Goal: Find specific page/section: Find specific page/section

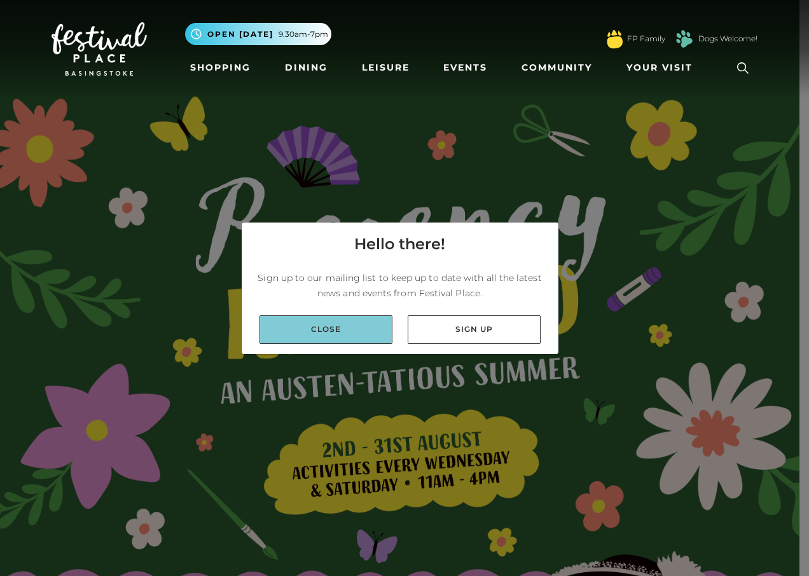
click at [293, 323] on link "Close" at bounding box center [326, 330] width 133 height 29
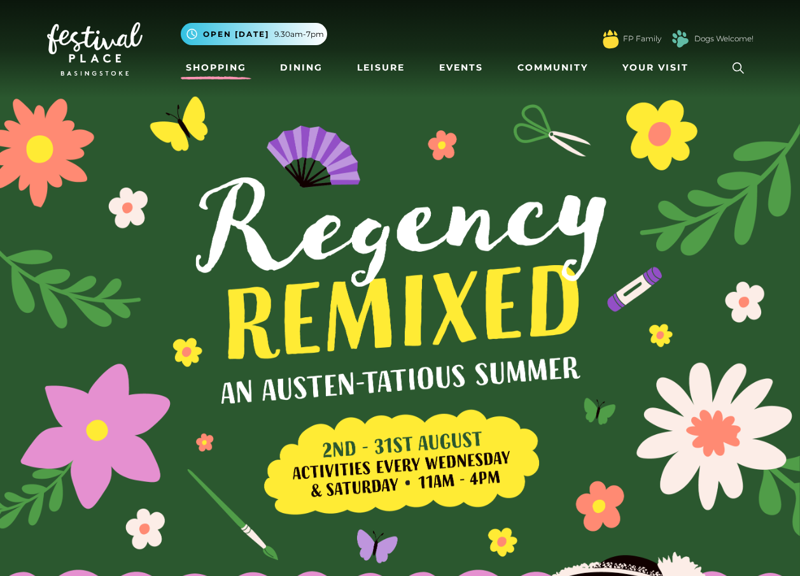
click at [215, 73] on link "Shopping" at bounding box center [216, 68] width 71 height 24
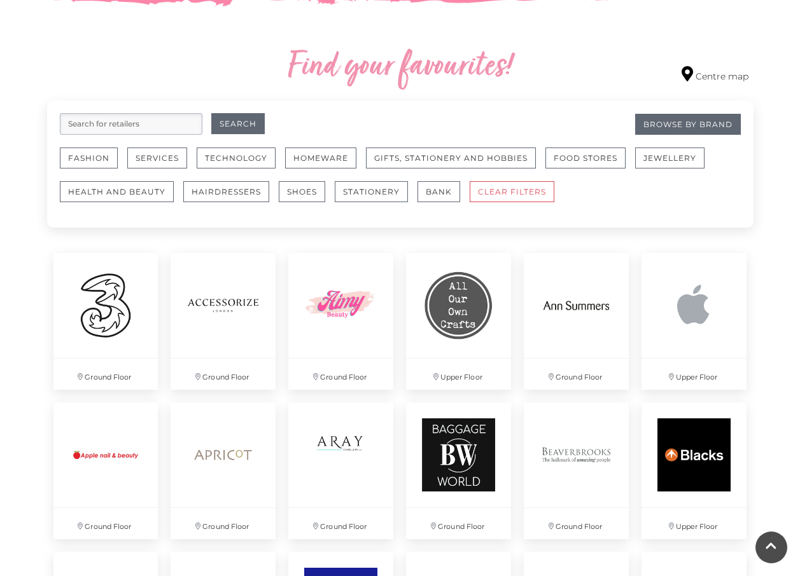
scroll to position [503, 0]
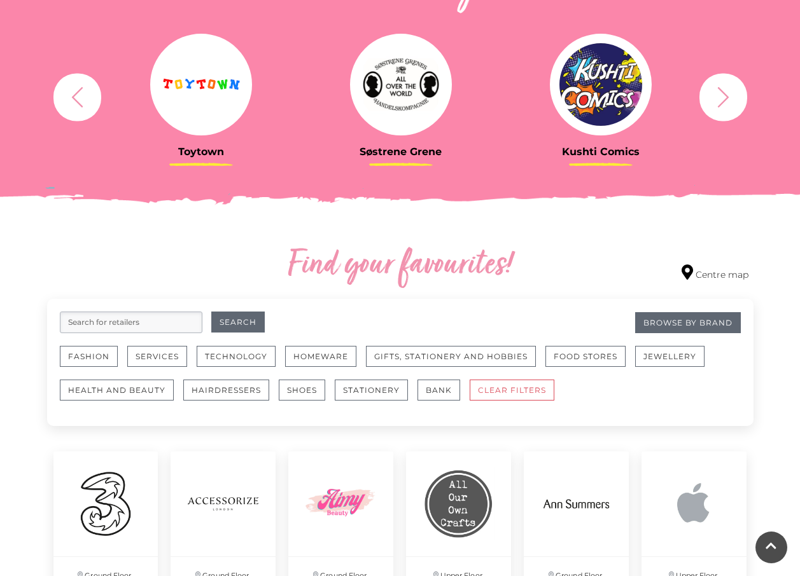
click at [142, 323] on input "search" at bounding box center [131, 323] width 143 height 22
click at [571, 350] on button "Food Stores" at bounding box center [585, 356] width 80 height 21
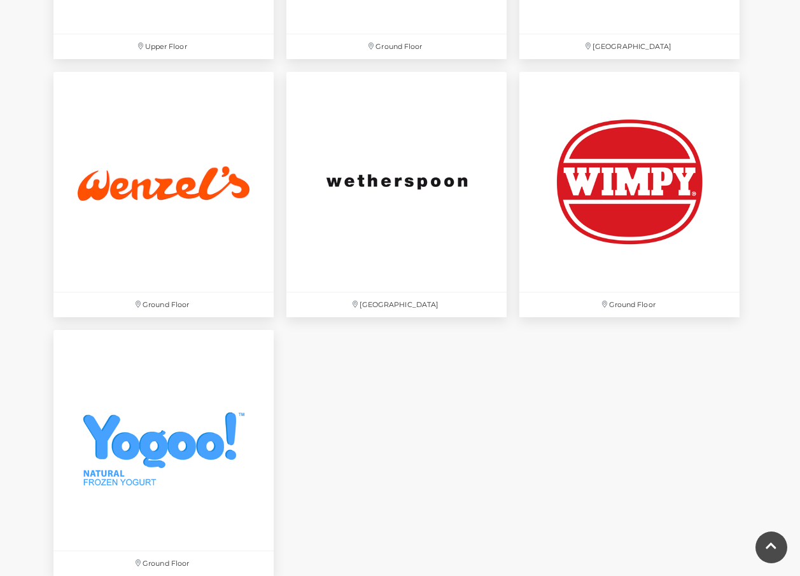
scroll to position [4135, 0]
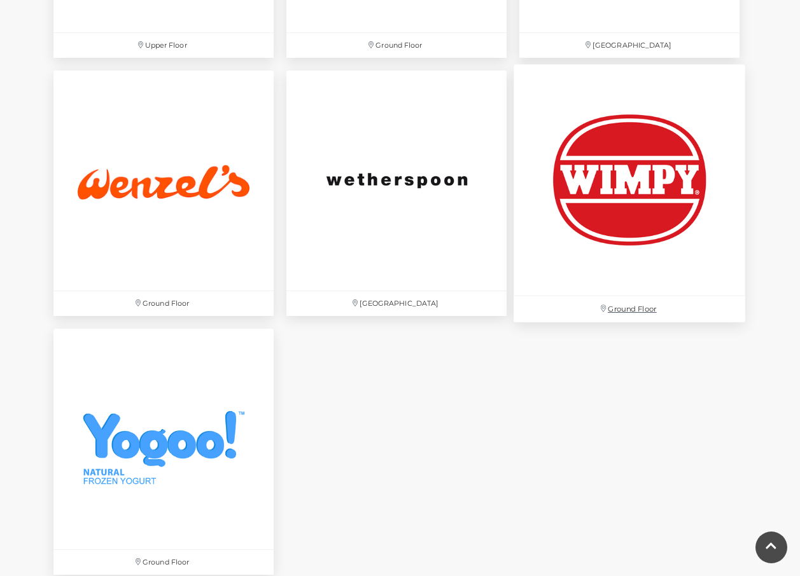
click at [666, 190] on img at bounding box center [629, 180] width 232 height 232
click at [644, 146] on img at bounding box center [629, 180] width 232 height 232
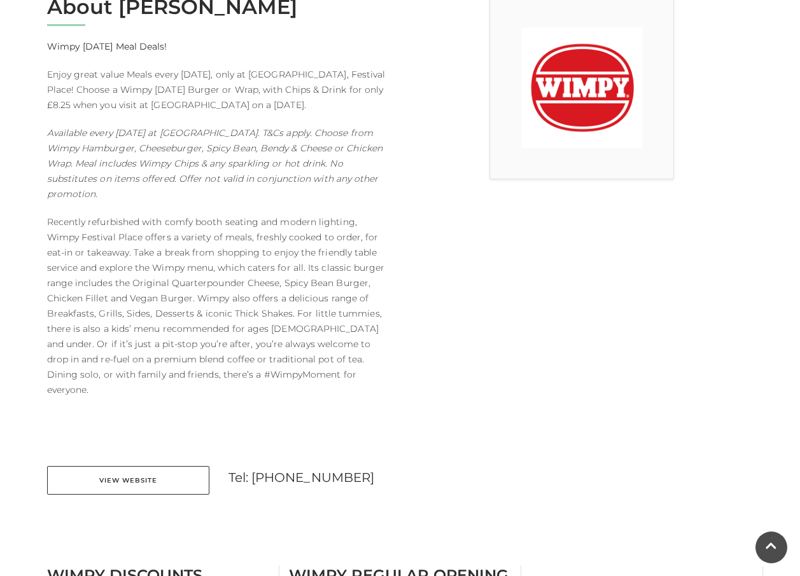
scroll to position [366, 0]
